Goal: Task Accomplishment & Management: Complete application form

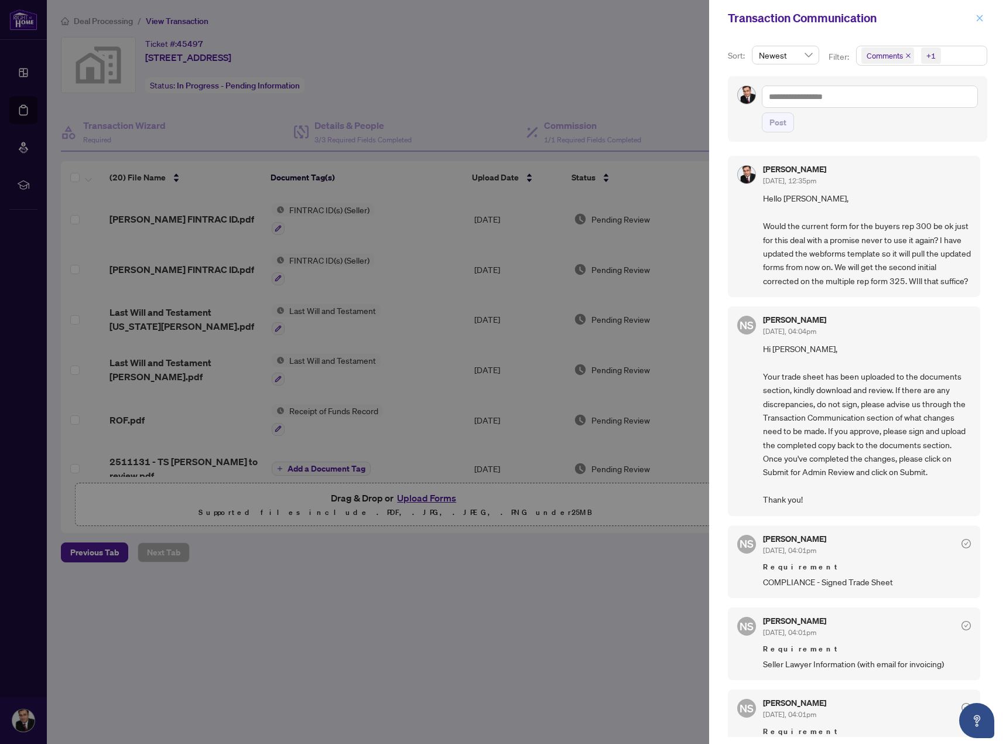
click at [984, 19] on button "button" at bounding box center [979, 18] width 15 height 14
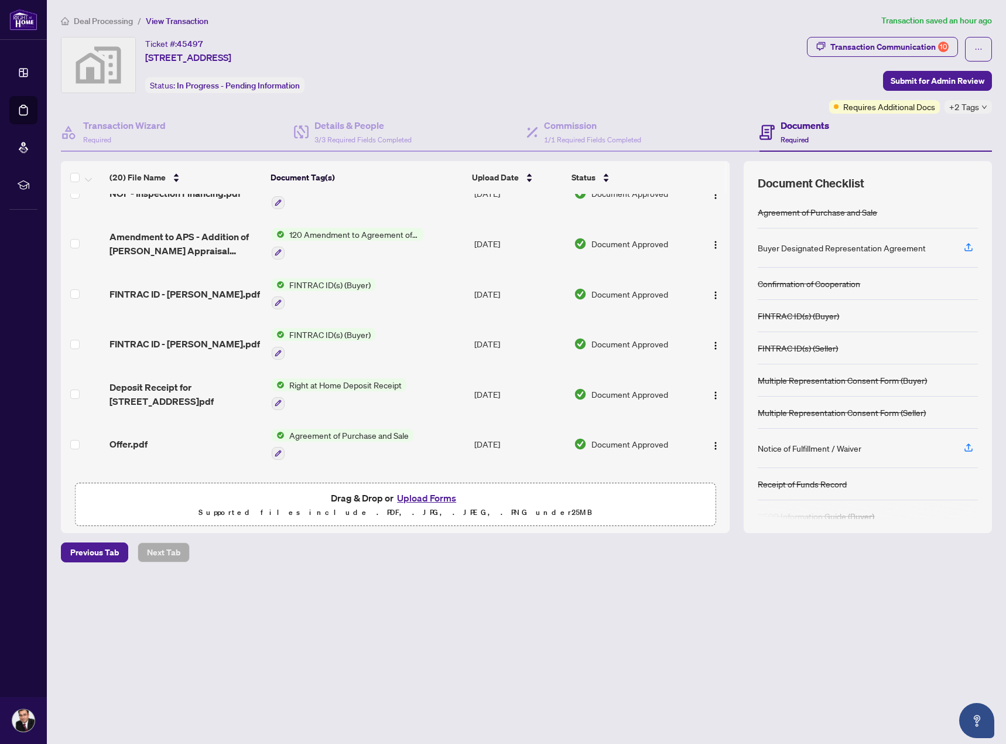
scroll to position [351, 0]
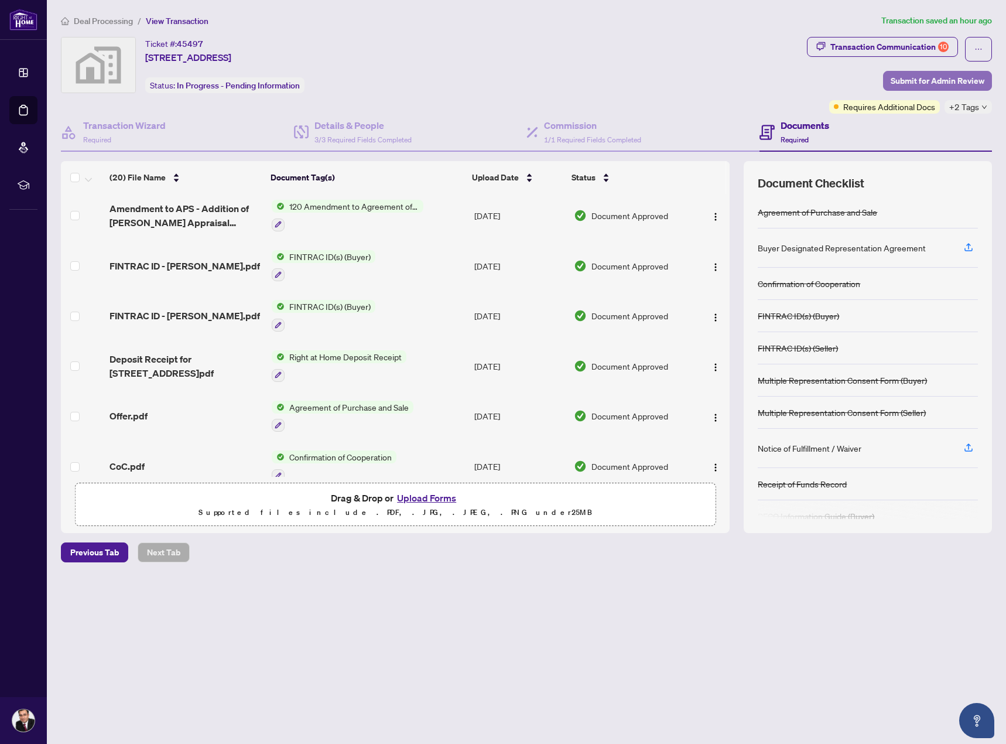
click at [934, 84] on span "Submit for Admin Review" at bounding box center [938, 80] width 94 height 19
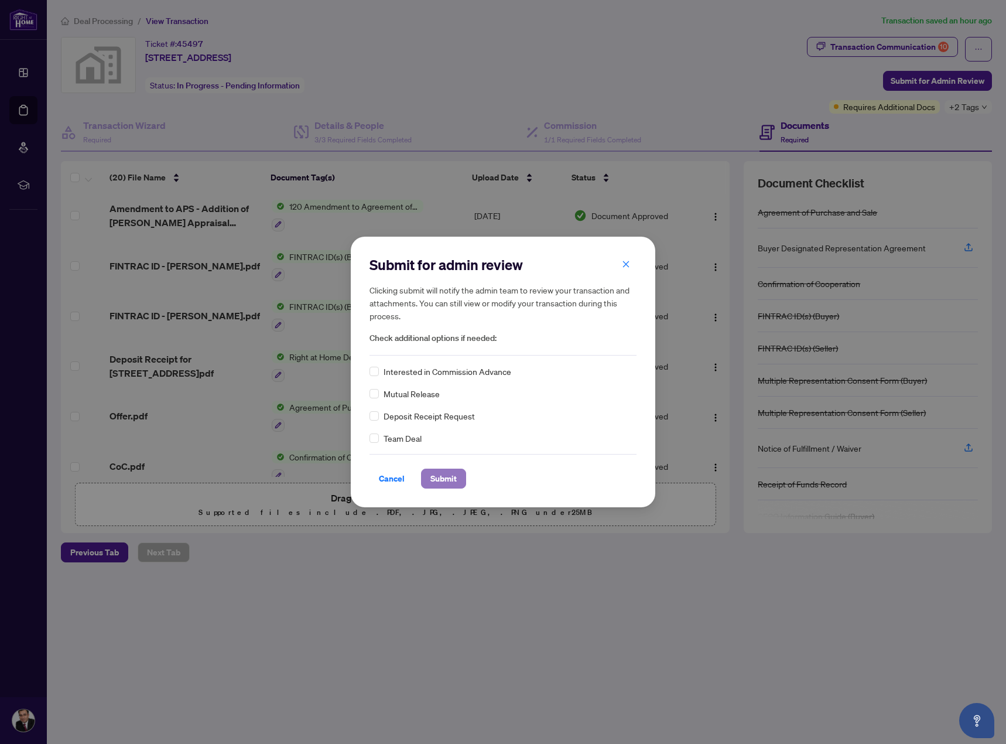
click at [446, 476] on span "Submit" at bounding box center [443, 478] width 26 height 19
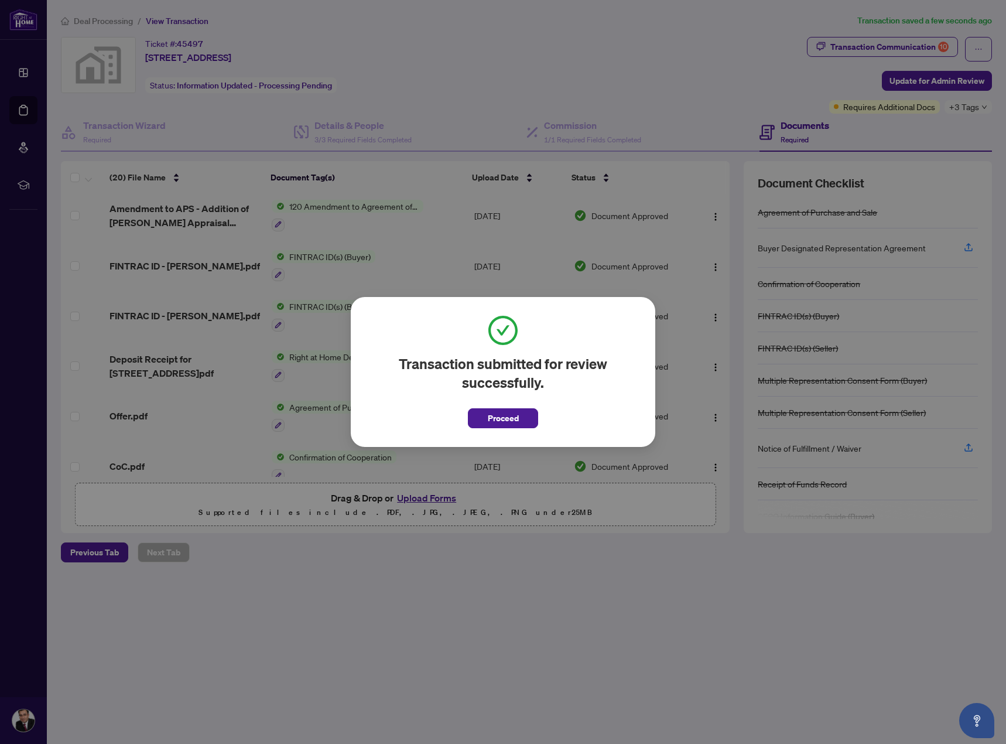
click at [520, 429] on div "Transaction submitted for review successfully. Proceed Cancel OK" at bounding box center [503, 372] width 305 height 150
click at [520, 419] on button "Proceed" at bounding box center [503, 418] width 70 height 20
